Goal: Task Accomplishment & Management: Use online tool/utility

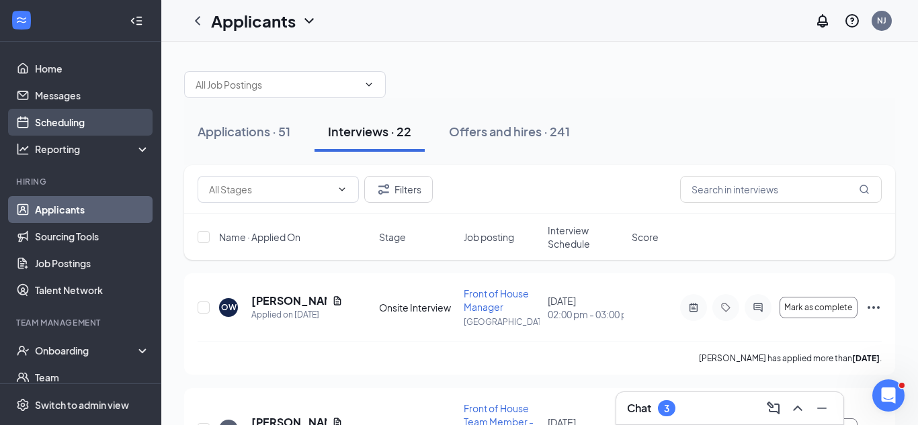
click at [63, 124] on link "Scheduling" at bounding box center [92, 122] width 115 height 27
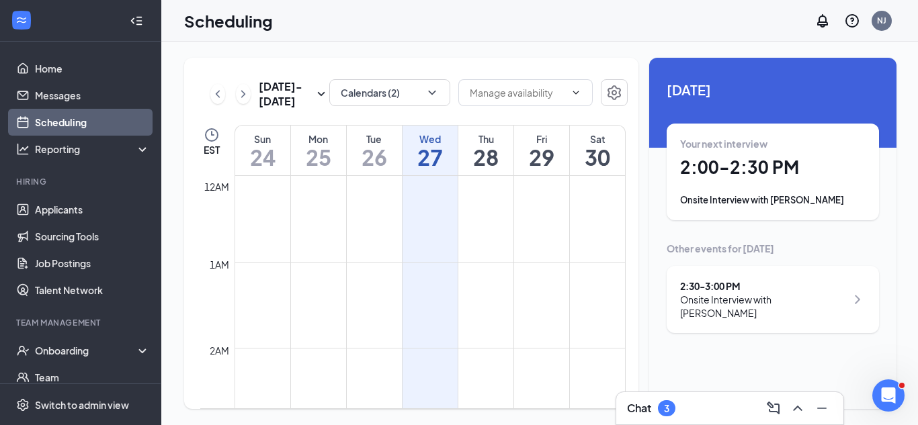
scroll to position [661, 0]
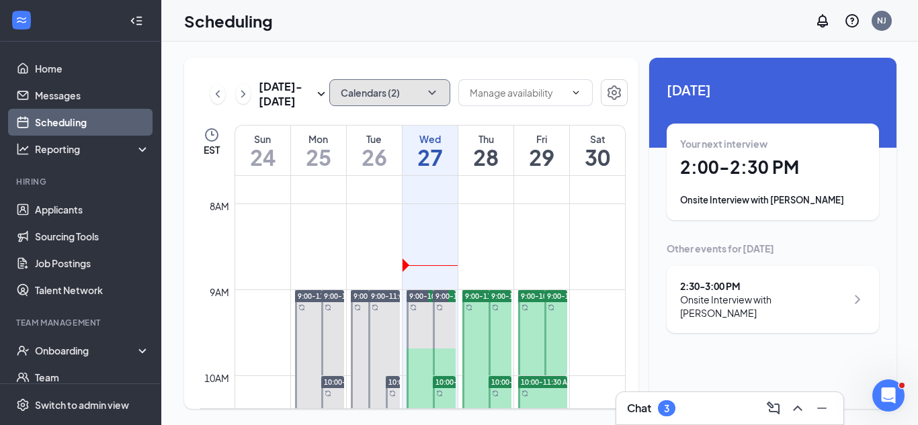
click at [425, 97] on icon "ChevronDown" at bounding box center [431, 92] width 13 height 13
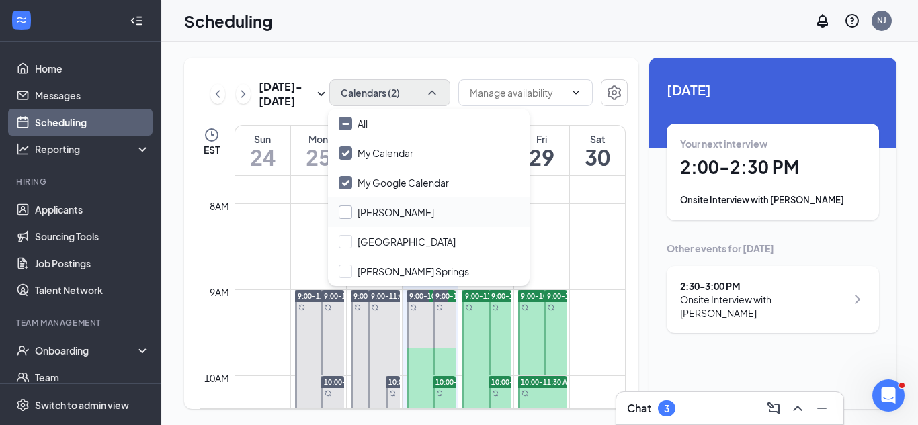
click at [380, 206] on input "Christionn Brown" at bounding box center [386, 212] width 95 height 13
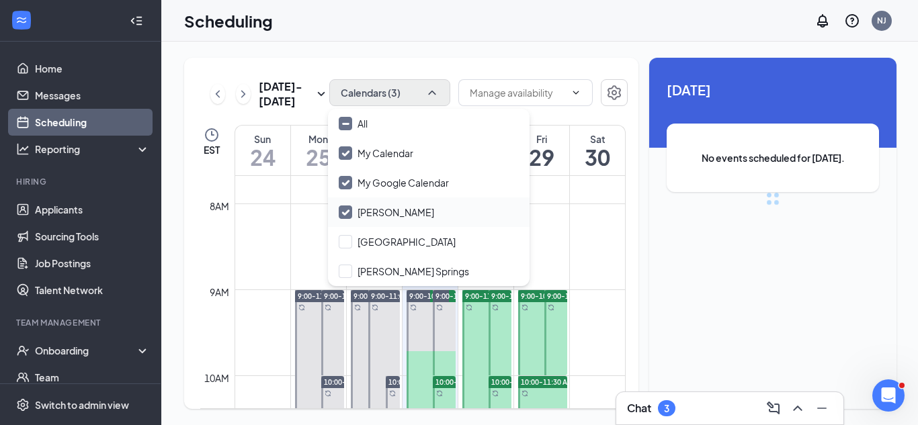
checkbox input "true"
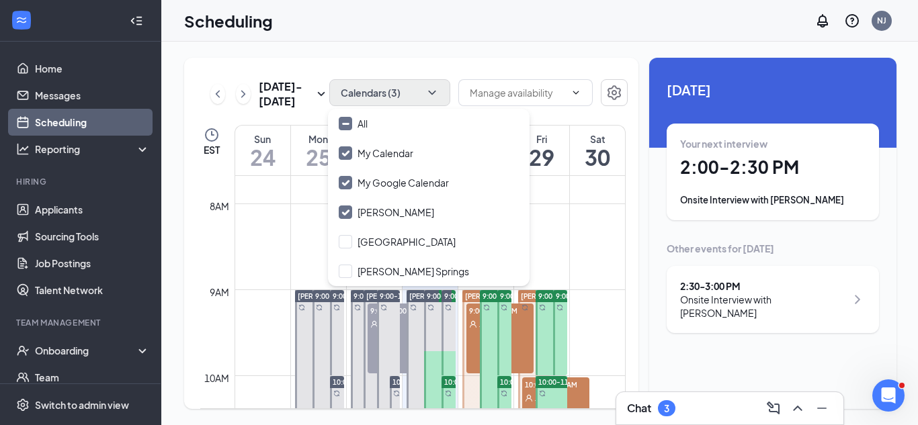
click at [504, 7] on div "Scheduling NJ" at bounding box center [539, 21] width 757 height 42
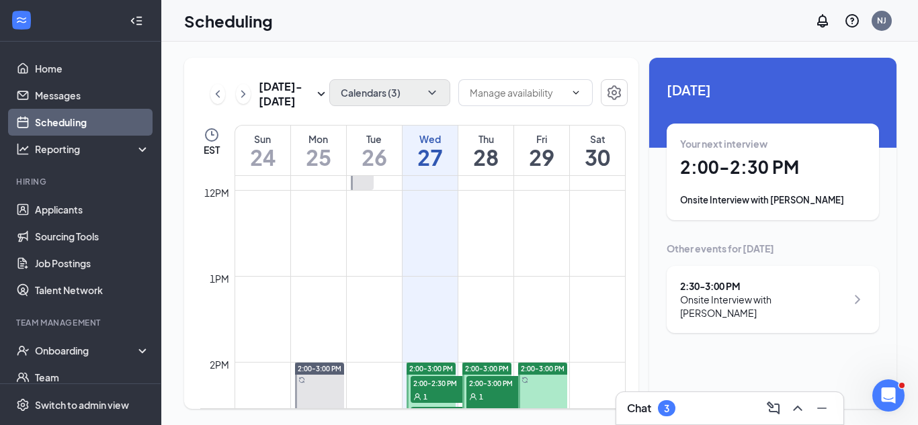
scroll to position [1099, 0]
